Goal: Task Accomplishment & Management: Use online tool/utility

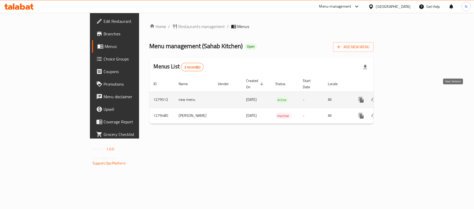
click at [402, 96] on icon "enhanced table" at bounding box center [399, 99] width 6 height 6
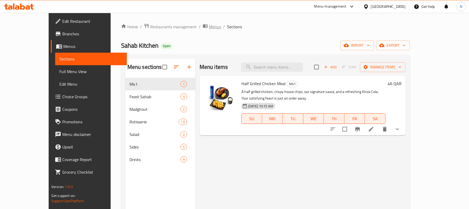
click at [209, 27] on span "Menus" at bounding box center [215, 27] width 12 height 6
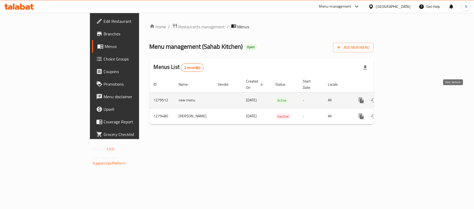
click at [401, 98] on icon "enhanced table" at bounding box center [398, 100] width 5 height 5
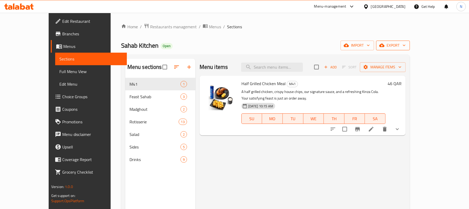
click at [405, 48] on span "export" at bounding box center [392, 45] width 25 height 7
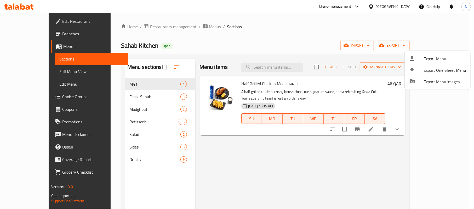
click at [378, 63] on div at bounding box center [237, 104] width 474 height 209
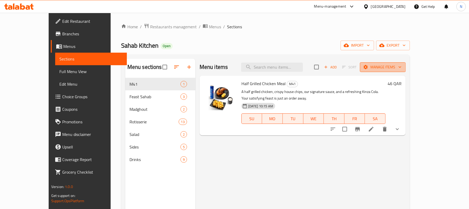
click at [401, 69] on span "Manage items" at bounding box center [382, 67] width 37 height 7
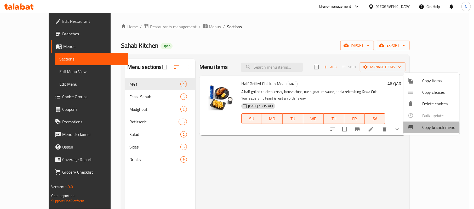
click at [421, 129] on div at bounding box center [414, 127] width 15 height 6
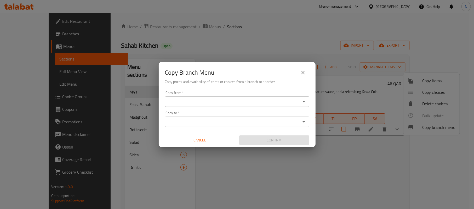
click at [286, 95] on div "Copy from   * Copy from *" at bounding box center [237, 99] width 144 height 16
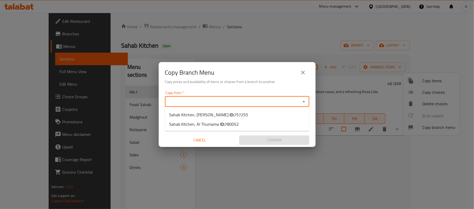
click at [292, 102] on input "Copy from   *" at bounding box center [232, 101] width 132 height 7
click at [270, 110] on li "Sahab Kitchen, [PERSON_NAME] ID: 757255" at bounding box center [237, 114] width 144 height 9
type input "Sahab Kitchen, [PERSON_NAME]"
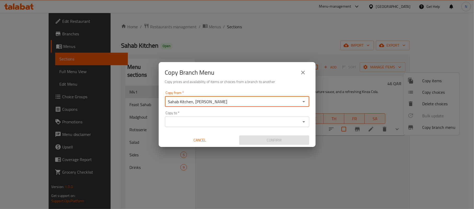
click at [268, 115] on div "Copy to   * Copy to *" at bounding box center [237, 119] width 144 height 16
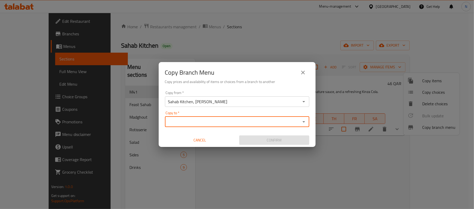
click at [270, 119] on input "Copy to   *" at bounding box center [232, 121] width 132 height 7
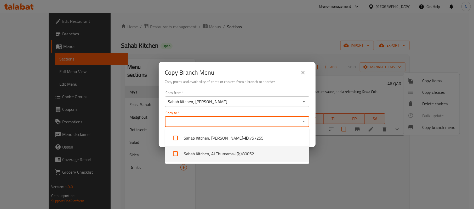
click at [252, 151] on span "780052" at bounding box center [247, 153] width 14 height 6
checkbox input "true"
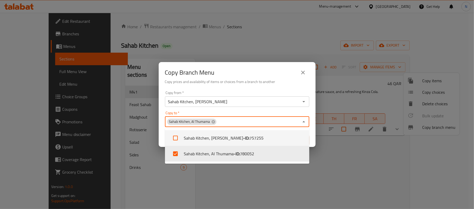
click at [286, 80] on h6 "Copy prices and availability of items or choices from a branch to another" at bounding box center [237, 82] width 144 height 6
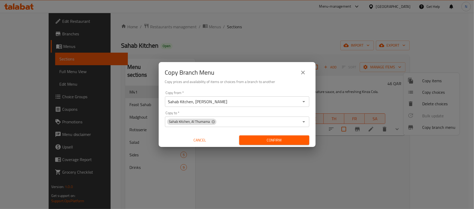
click at [271, 138] on span "Confirm" at bounding box center [274, 140] width 62 height 7
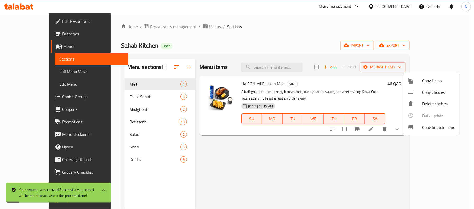
click at [48, 72] on div at bounding box center [237, 104] width 474 height 209
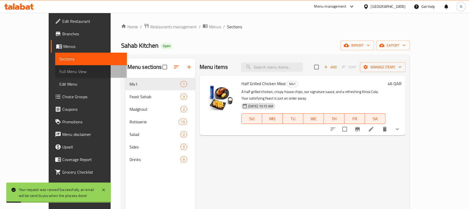
click at [59, 72] on span "Full Menu View" at bounding box center [90, 71] width 63 height 6
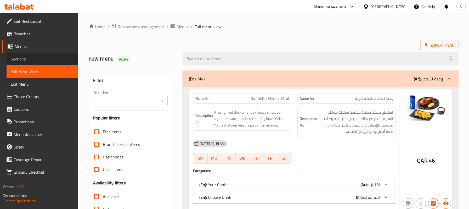
click at [53, 54] on link "Sections" at bounding box center [43, 59] width 72 height 13
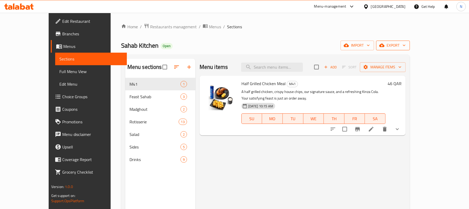
click at [405, 45] on icon "button" at bounding box center [403, 46] width 3 height 2
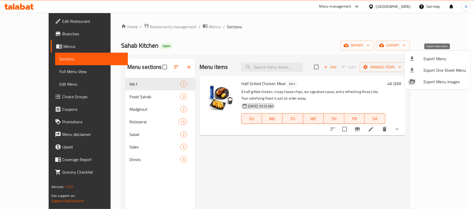
click at [434, 56] on span "Export Menu" at bounding box center [444, 58] width 43 height 6
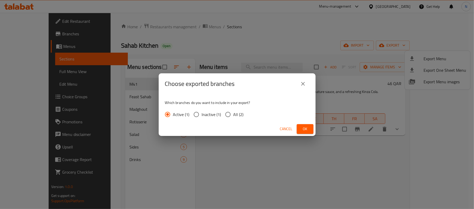
drag, startPoint x: 241, startPoint y: 115, endPoint x: 250, endPoint y: 115, distance: 9.4
click at [240, 115] on span "All (2)" at bounding box center [238, 114] width 10 height 6
click at [235, 115] on span "All (2)" at bounding box center [238, 114] width 10 height 6
click at [233, 115] on input "All (2)" at bounding box center [227, 114] width 11 height 11
radio input "true"
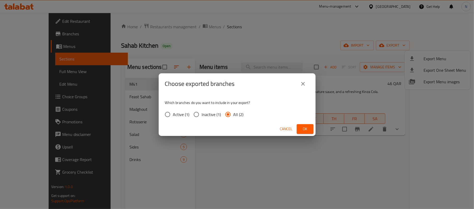
click at [305, 132] on span "Ok" at bounding box center [305, 128] width 8 height 7
